Goal: Download file/media

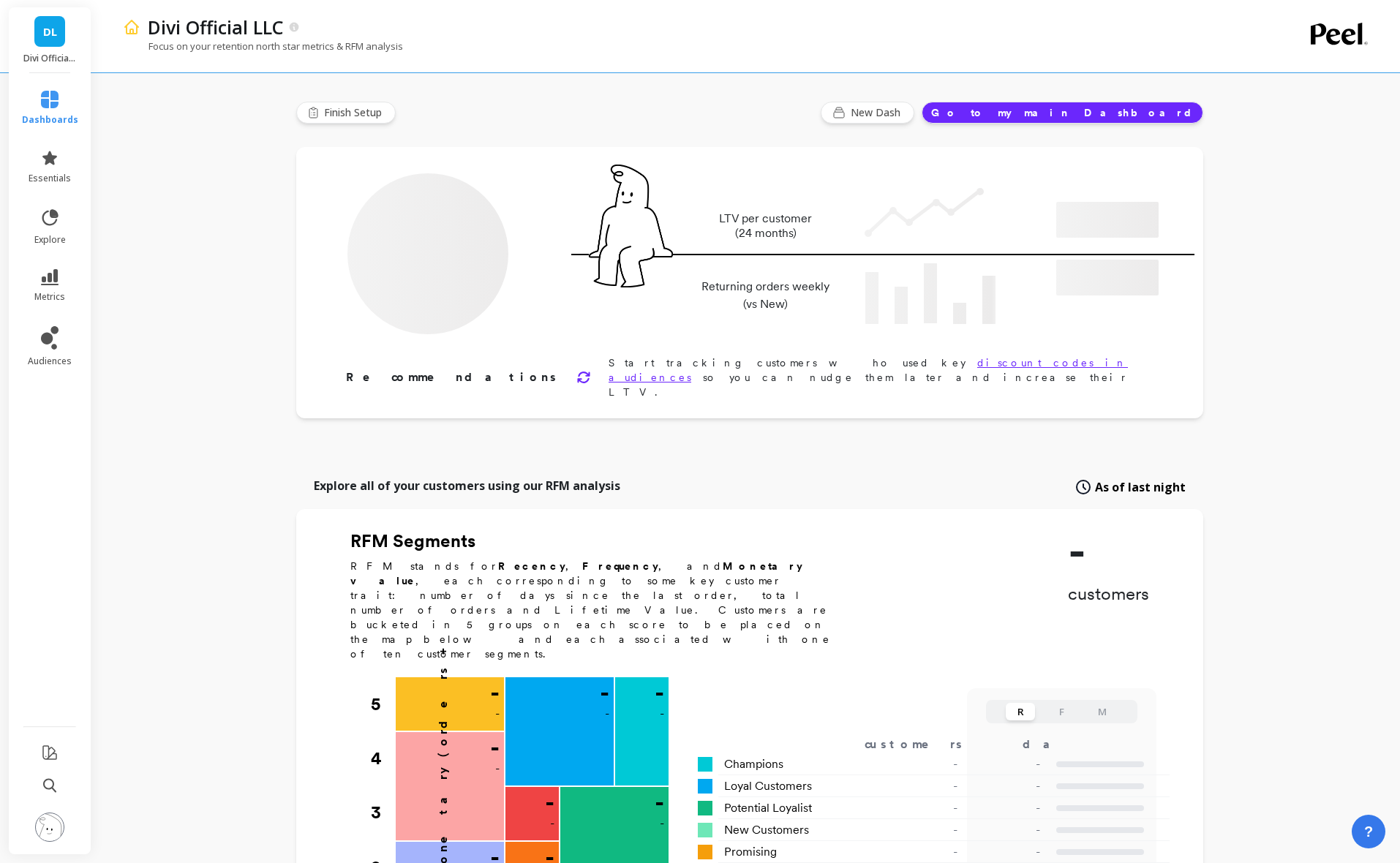
type input "Champions"
type input "38203"
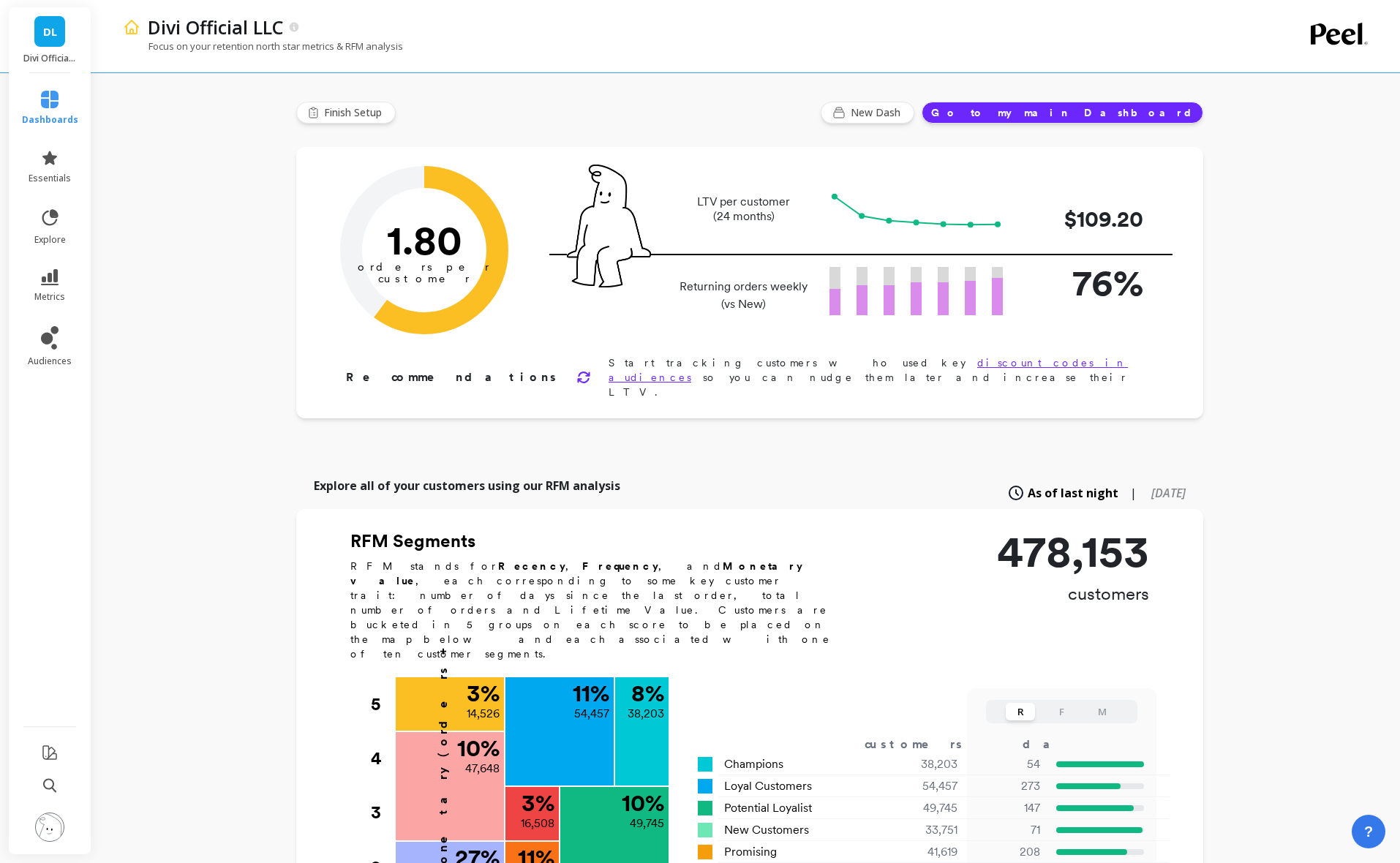
click at [155, 331] on div "Divi Official LLC Focus on your retention north star metrics & RFM analysis Fin…" at bounding box center [749, 796] width 1301 height 1594
click at [42, 284] on icon at bounding box center [49, 278] width 17 height 16
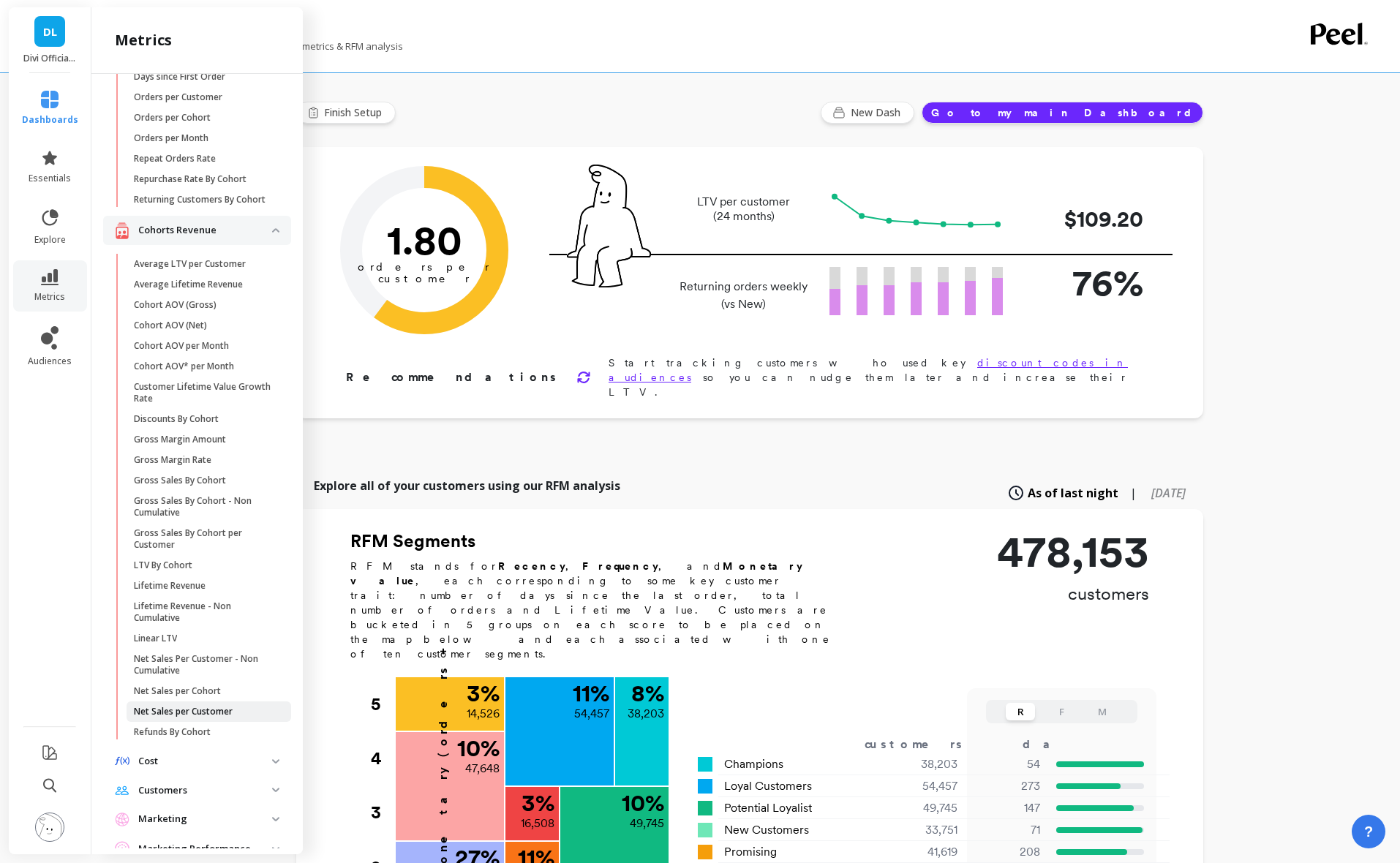
scroll to position [219, 0]
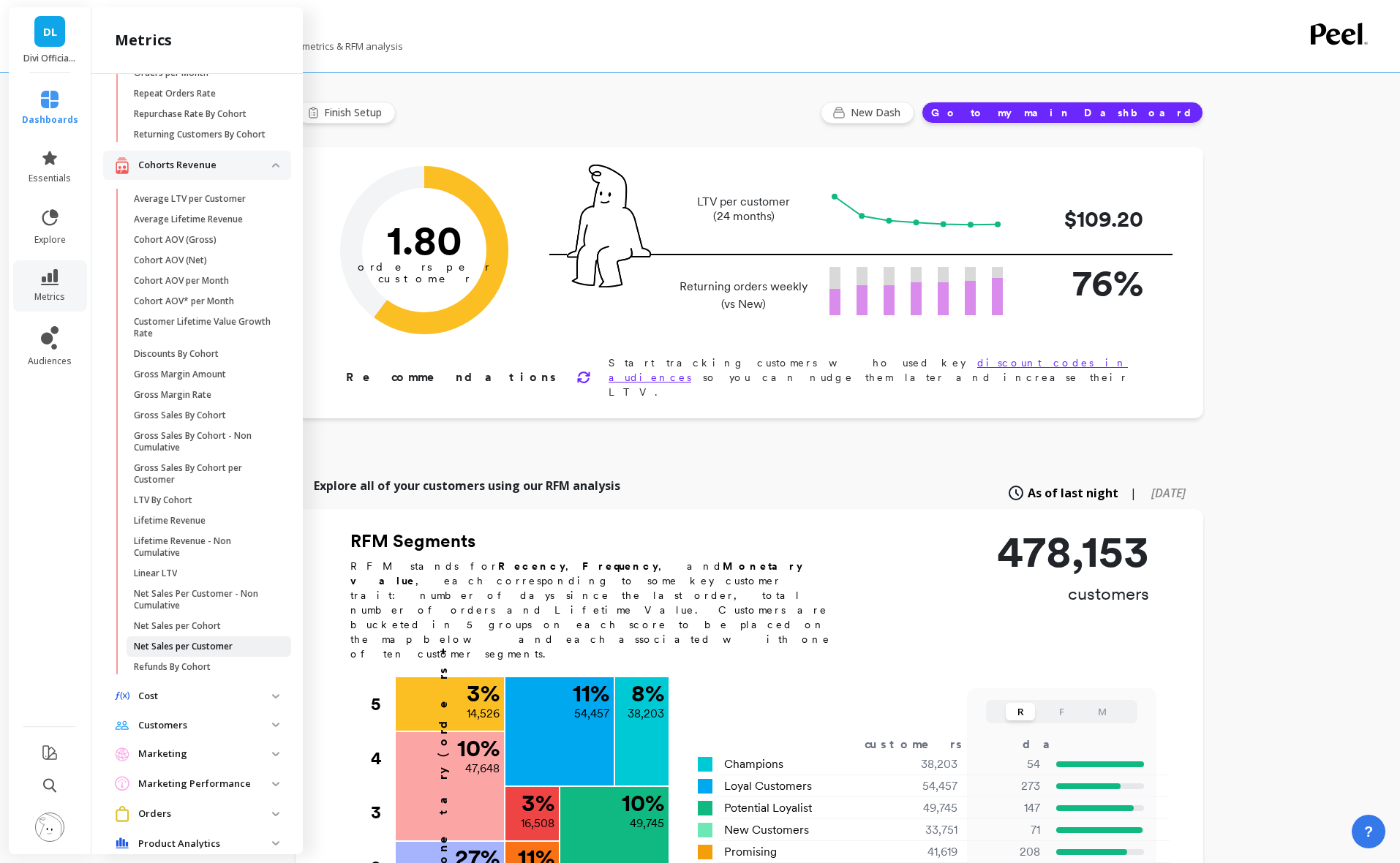
click at [165, 653] on p "Net Sales per Customer" at bounding box center [183, 647] width 99 height 12
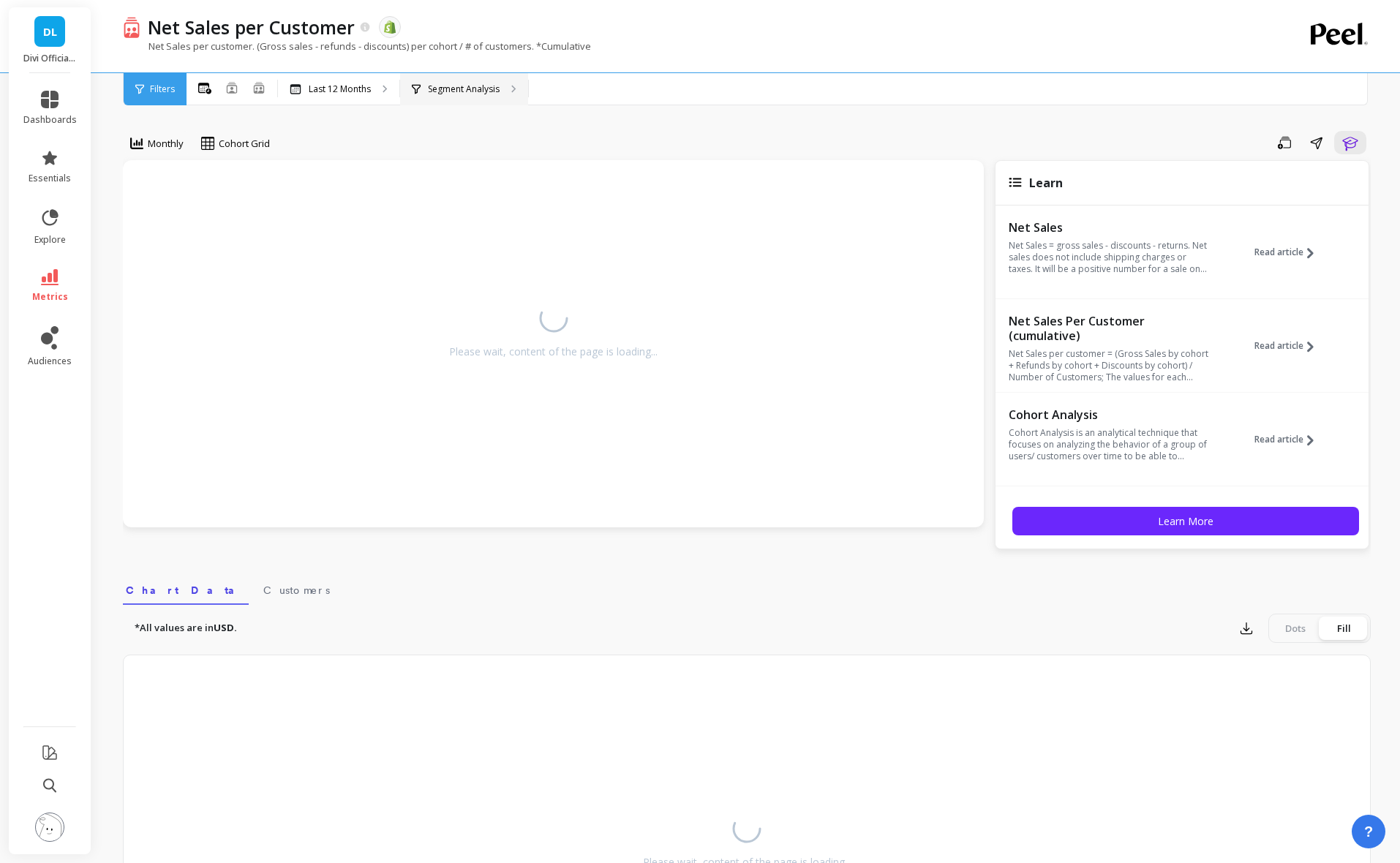
click at [500, 90] on p "Segment Analysis" at bounding box center [463, 89] width 71 height 12
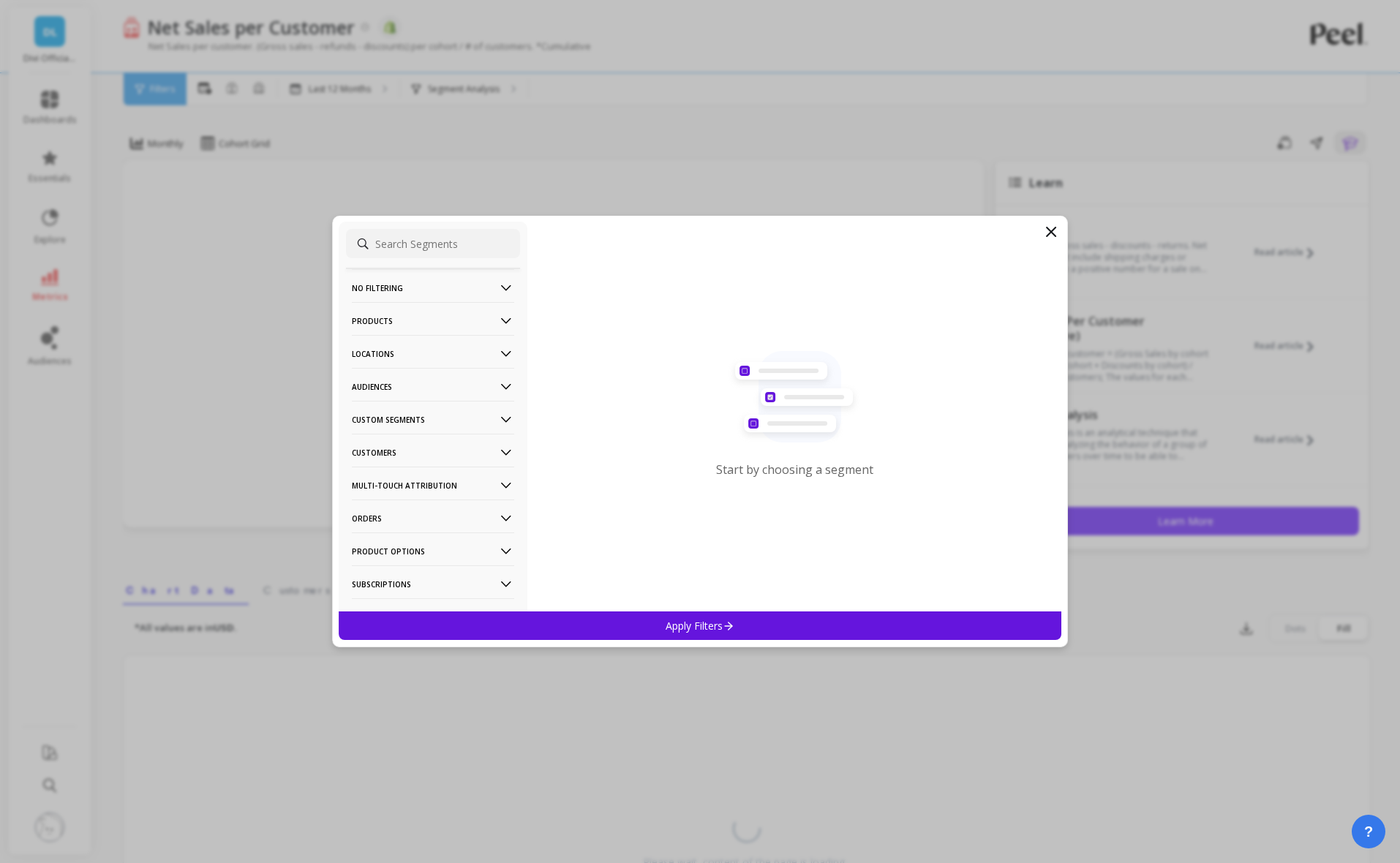
click at [393, 386] on p "Audiences" at bounding box center [433, 386] width 163 height 37
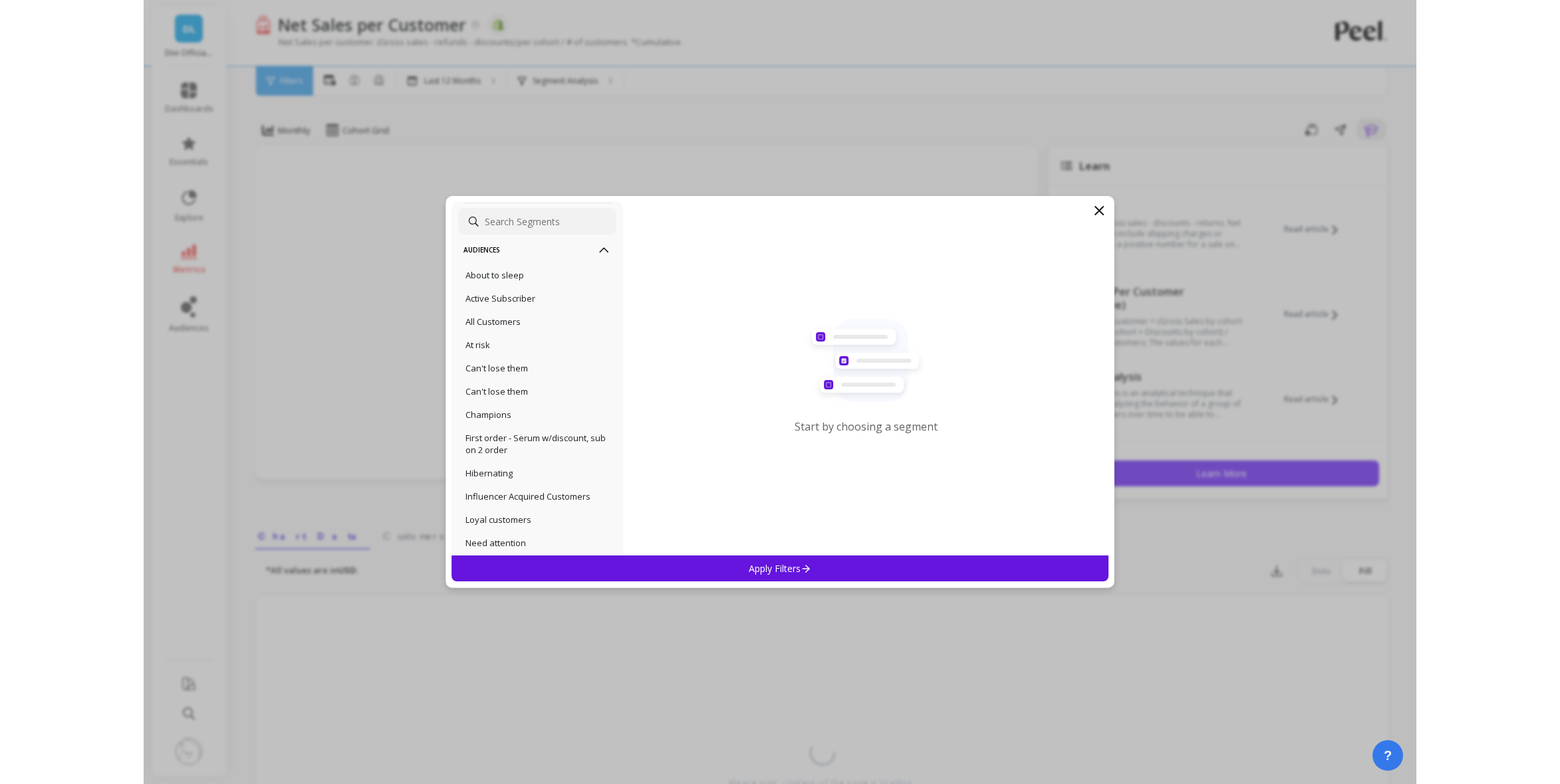
scroll to position [332, 0]
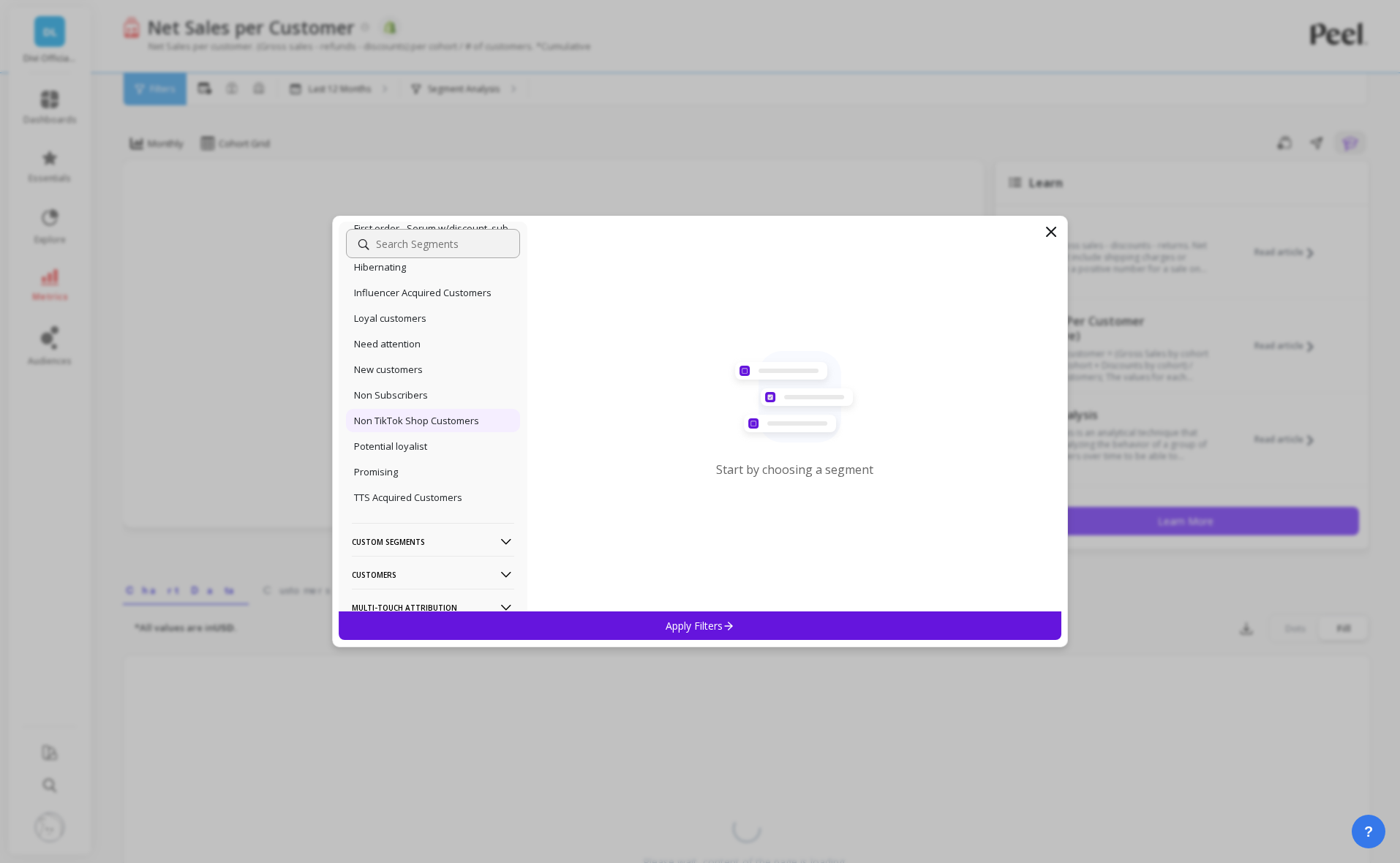
click at [403, 422] on p "Non TikTok Shop Customers" at bounding box center [417, 421] width 125 height 13
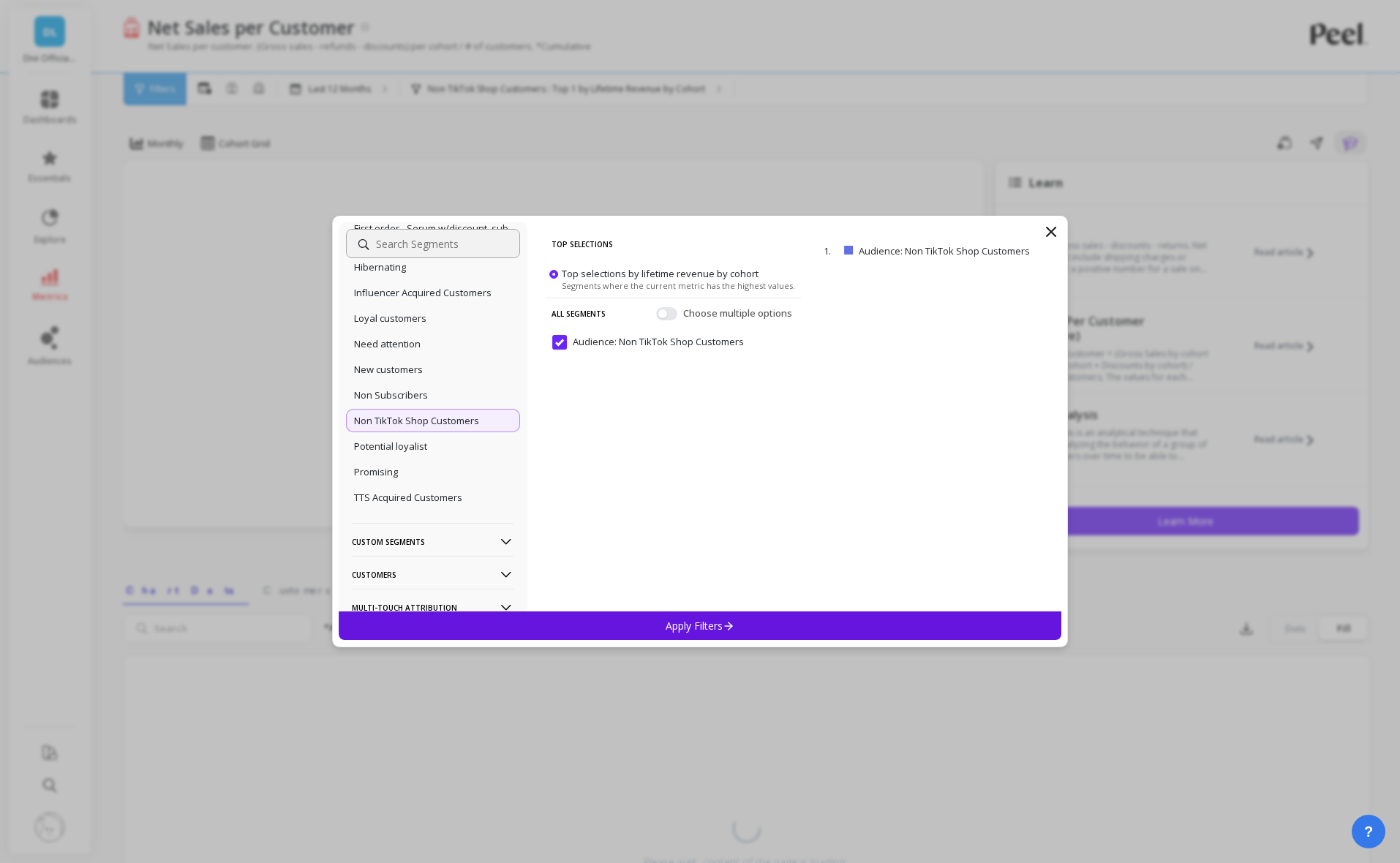
click at [670, 630] on p "Apply Filters" at bounding box center [700, 625] width 70 height 14
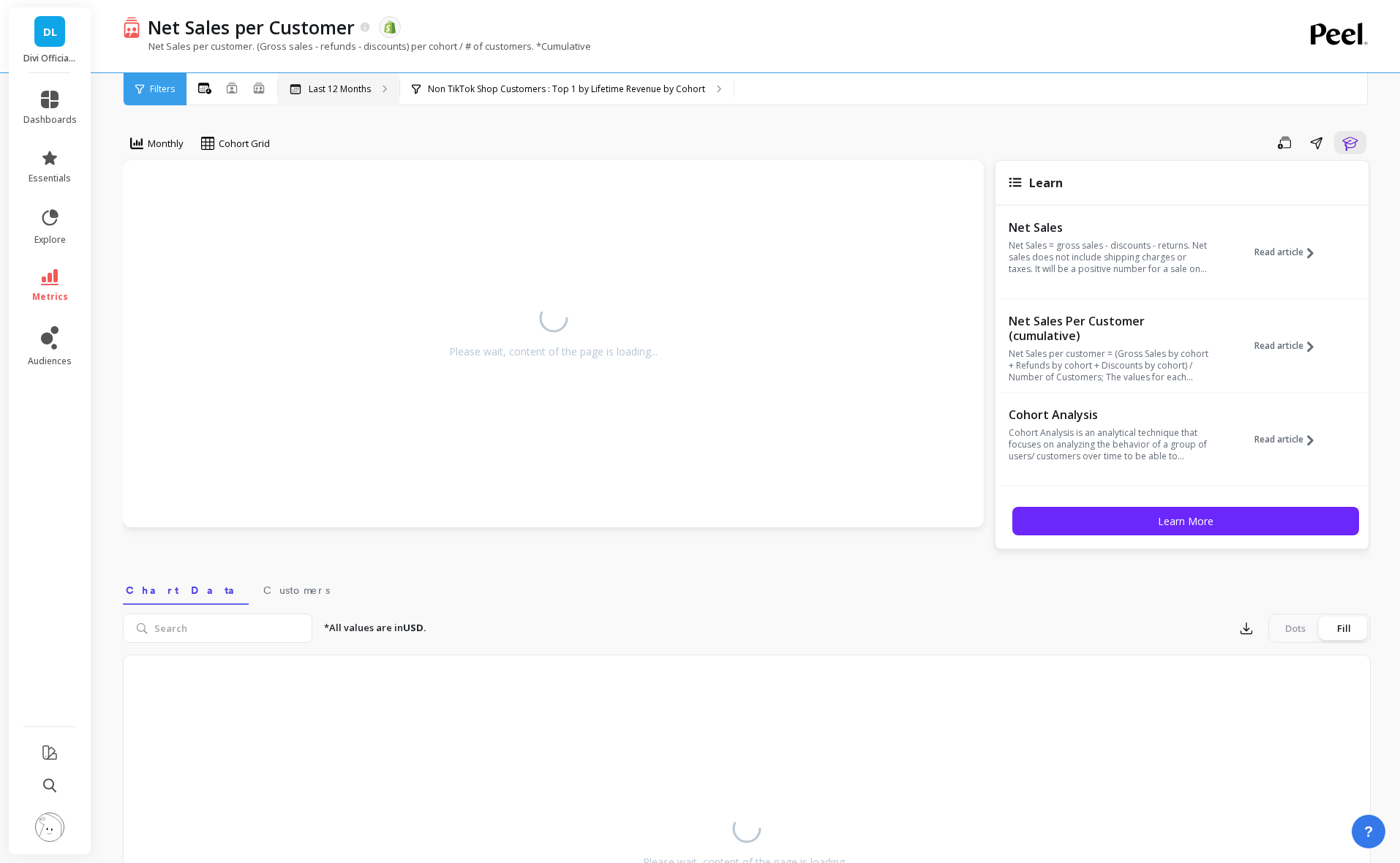
click at [362, 96] on div "Last 12 Months" at bounding box center [338, 89] width 122 height 32
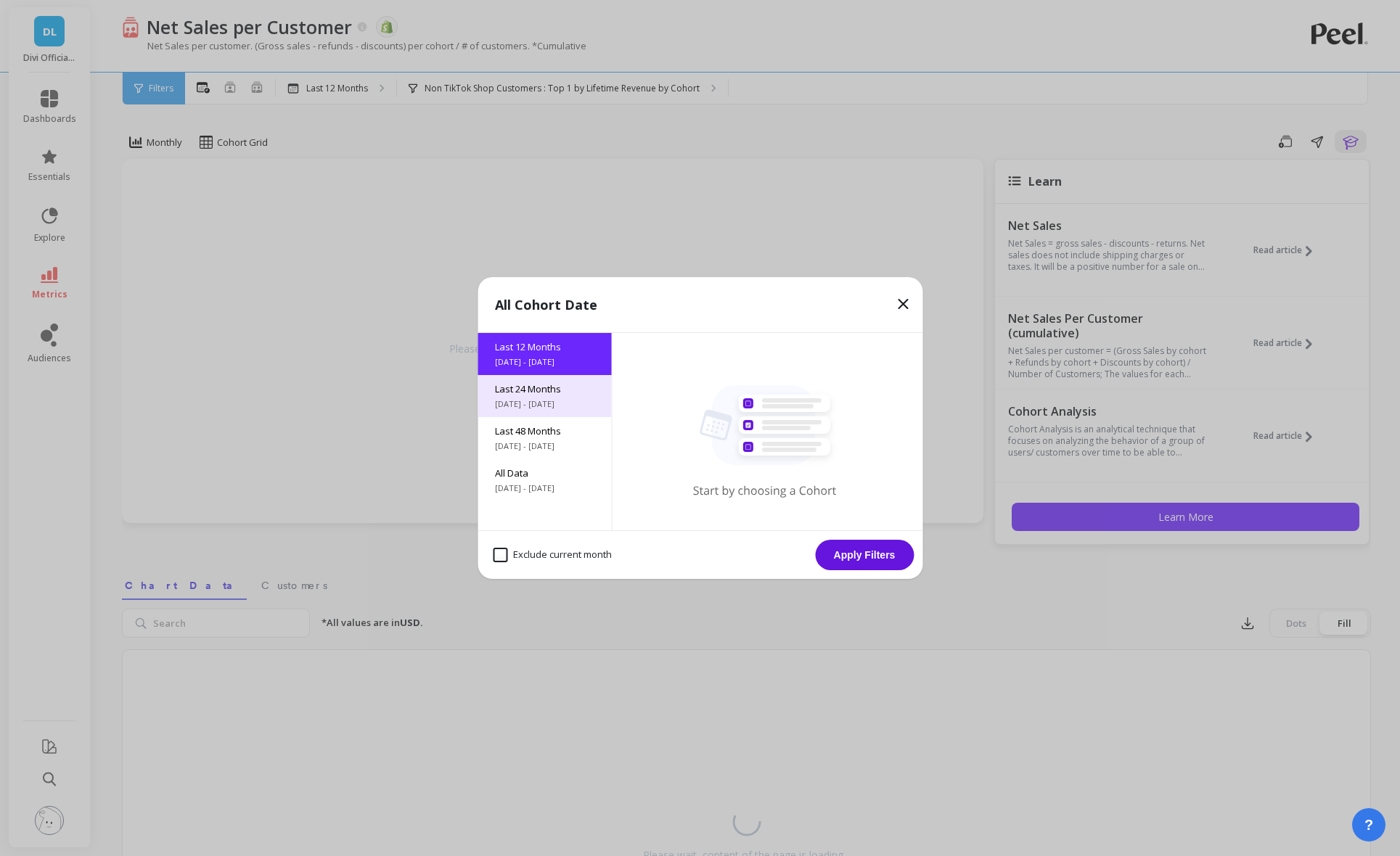
click at [531, 413] on div "Last 24 Months [DATE] - [DATE]" at bounding box center [545, 396] width 134 height 42
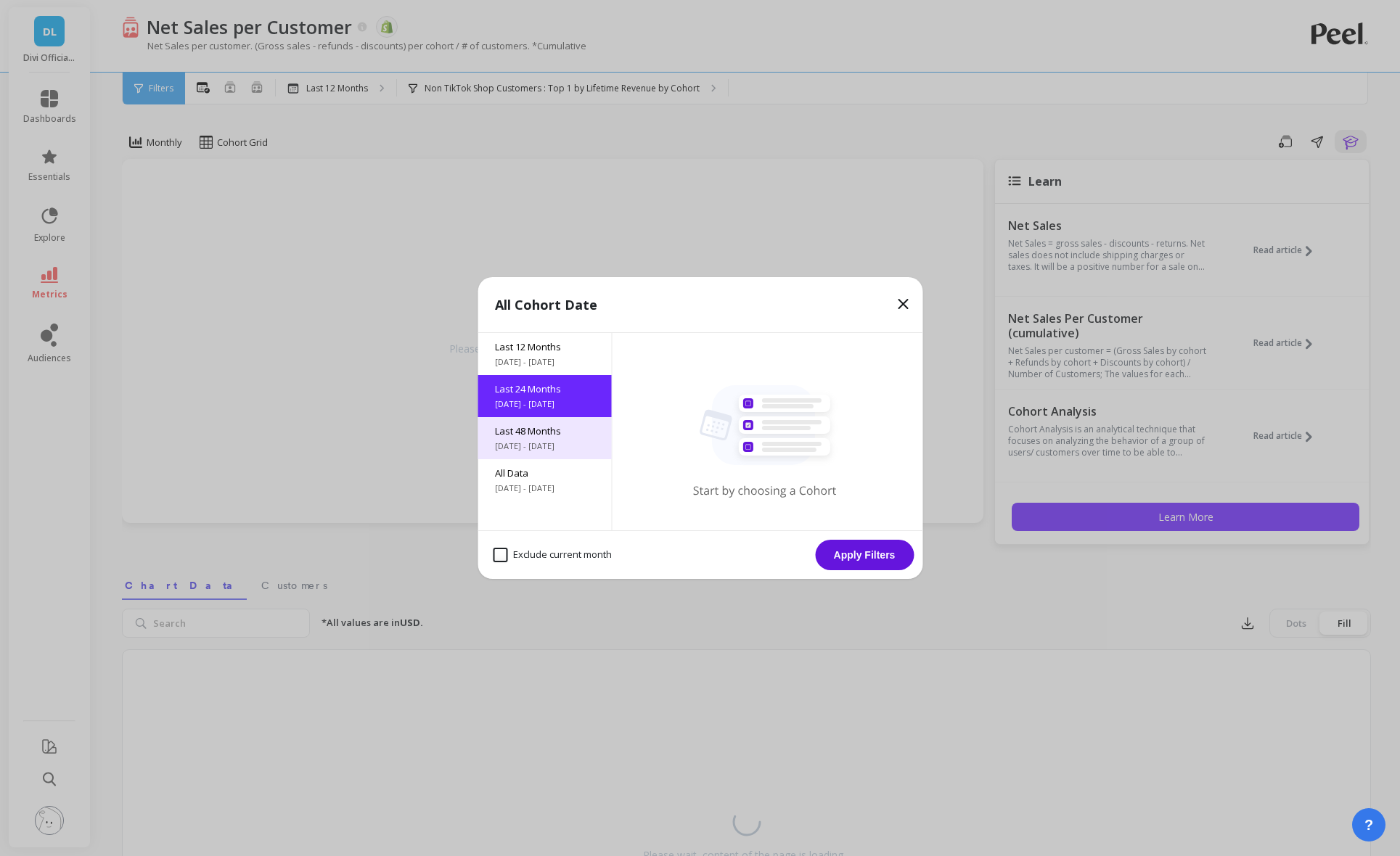
click at [538, 433] on span "Last 48 Months" at bounding box center [544, 431] width 99 height 13
click at [872, 554] on button "Apply Filters" at bounding box center [864, 554] width 99 height 30
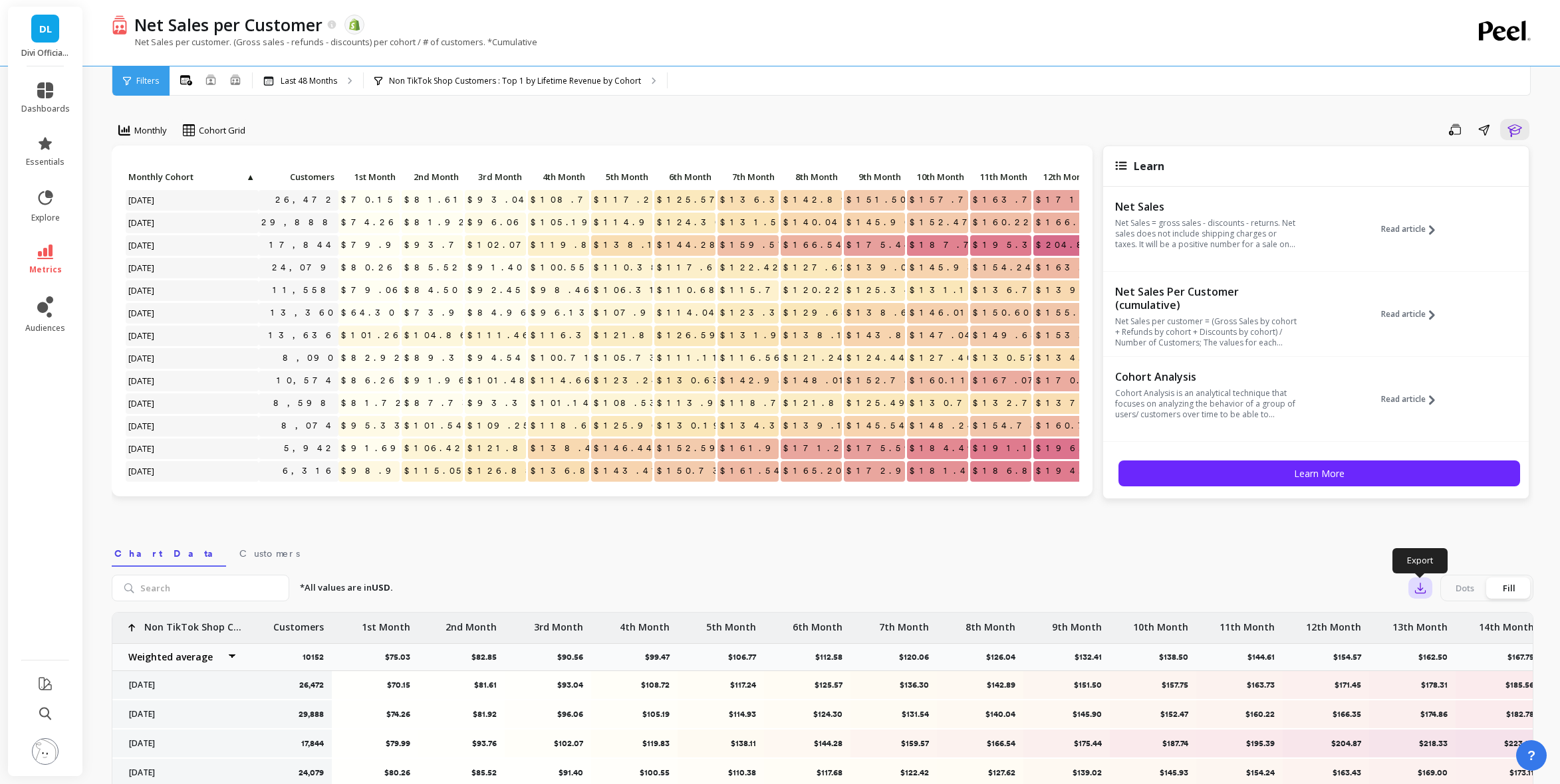
click at [1282, 595] on button "button" at bounding box center [1420, 588] width 24 height 21
click at [1282, 616] on button "CSV" at bounding box center [1468, 625] width 118 height 24
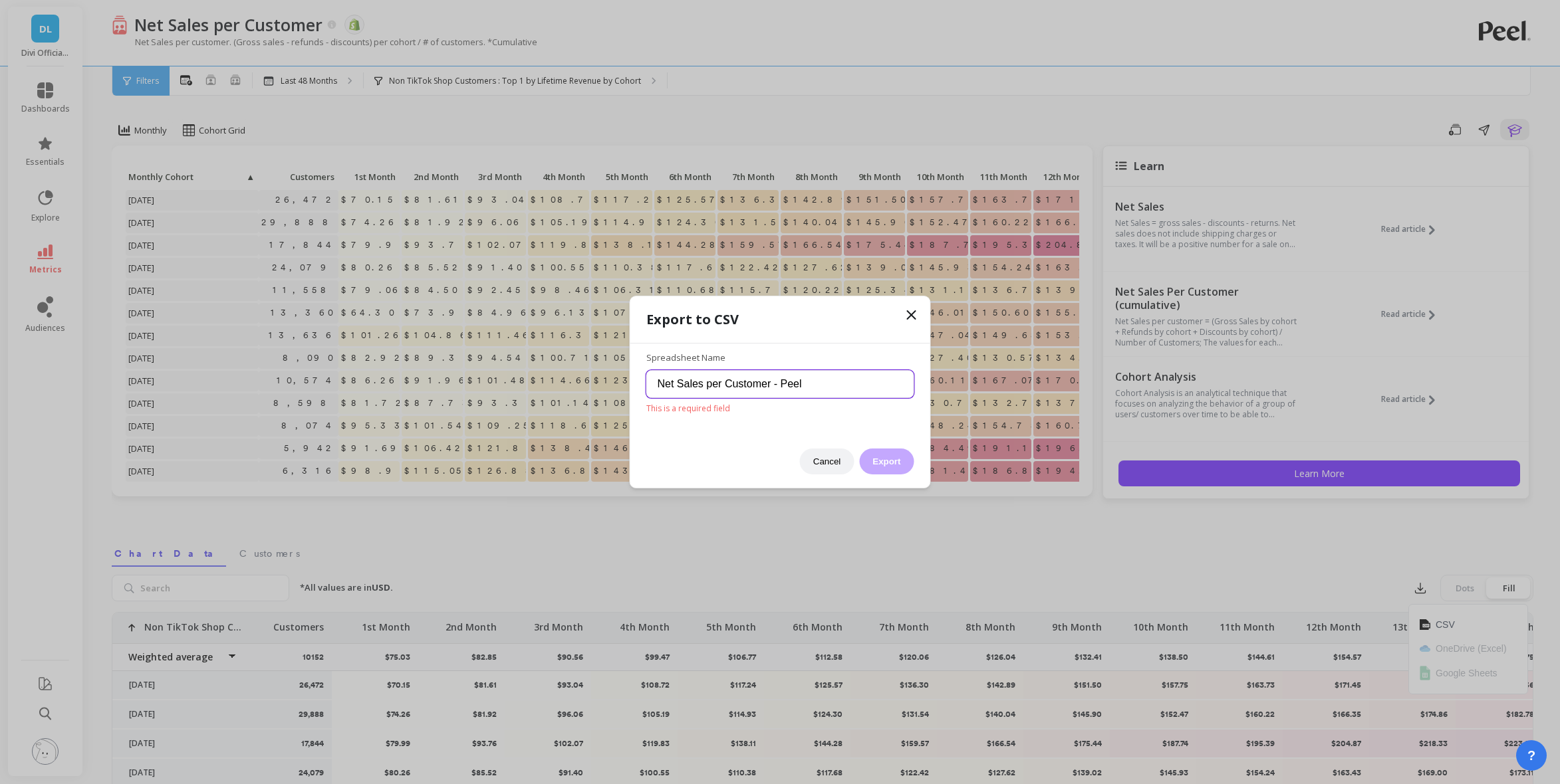
click at [839, 391] on input "Net Sales per Customer - Peel" at bounding box center [780, 384] width 268 height 28
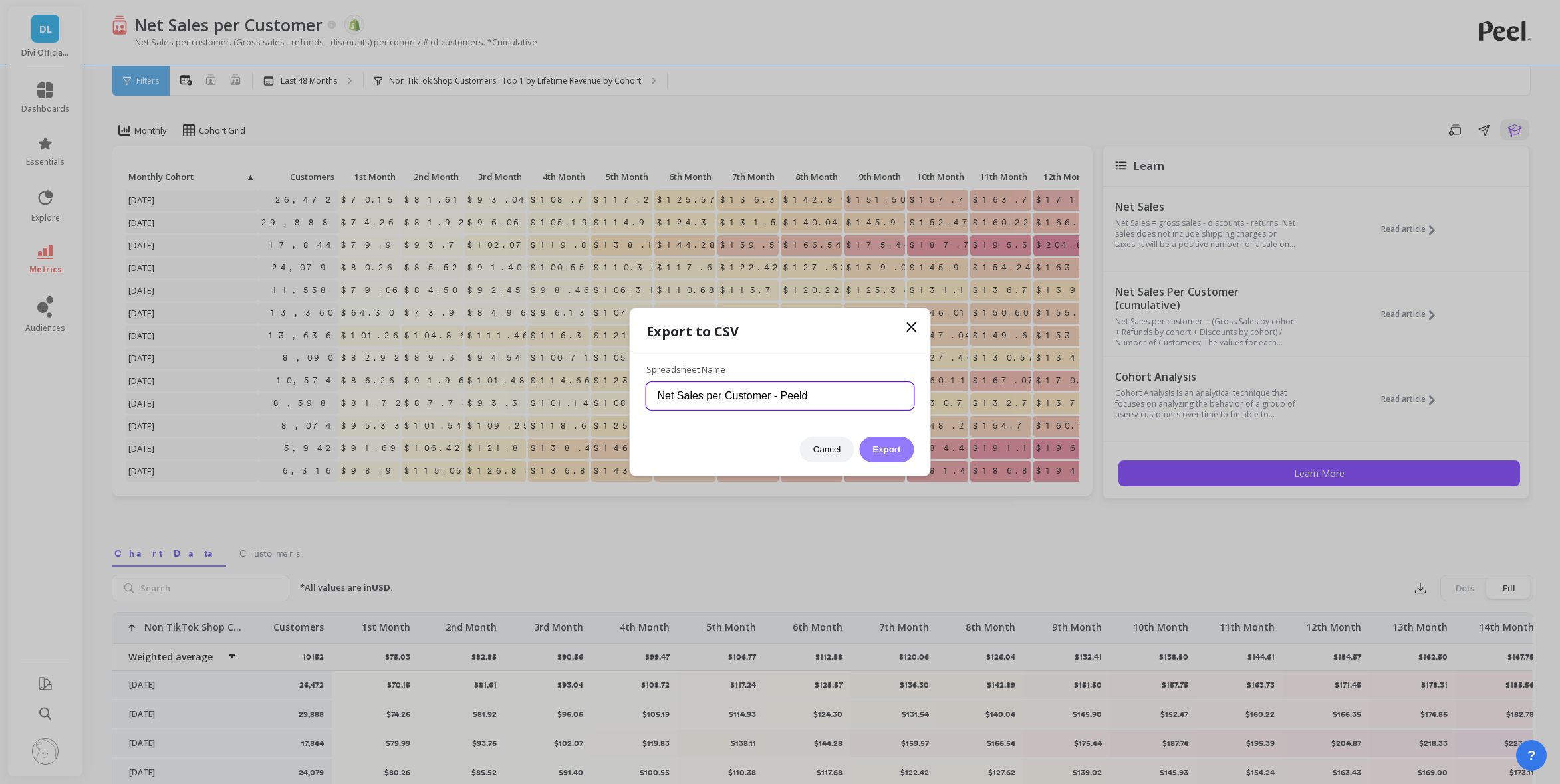
type input "Net Sales per Customer - Peeld"
click at [894, 439] on button "Export" at bounding box center [886, 449] width 55 height 26
